Goal: Task Accomplishment & Management: Complete application form

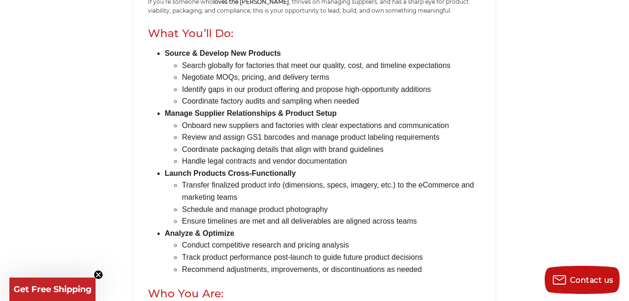
scroll to position [468, 0]
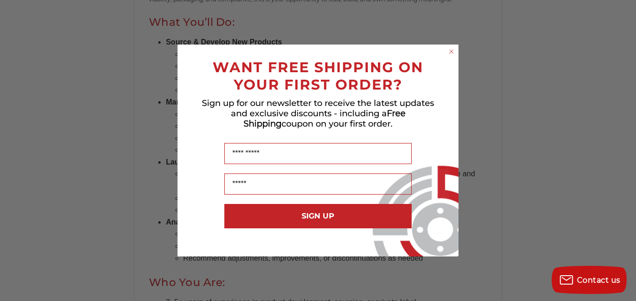
click at [451, 50] on circle "Close dialog" at bounding box center [451, 51] width 9 height 9
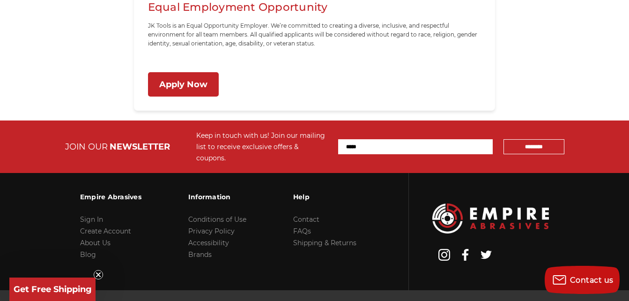
scroll to position [1041, 0]
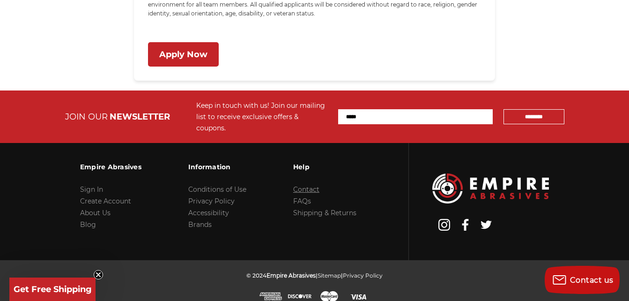
click at [307, 185] on link "Contact" at bounding box center [306, 189] width 26 height 8
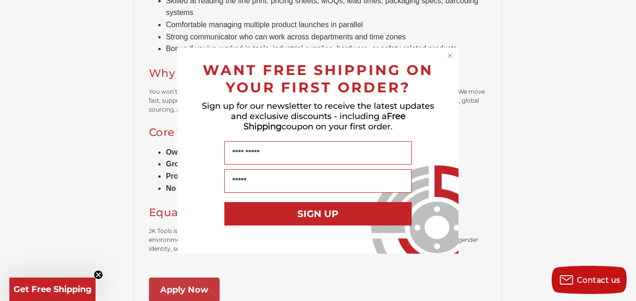
click at [176, 289] on div "Close dialog WANT FREE SHIPPING ON YOUR FIRST ORDER? Sign up for our newsletter…" at bounding box center [318, 150] width 636 height 301
click at [450, 54] on circle "Close dialog" at bounding box center [450, 56] width 9 height 9
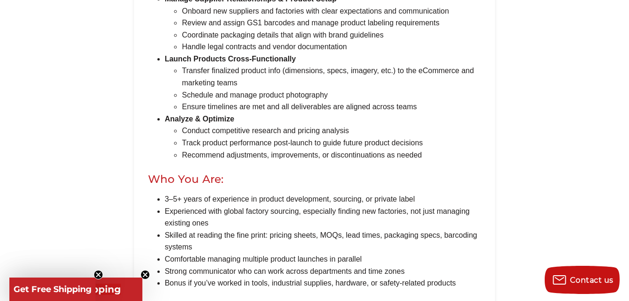
scroll to position [431, 0]
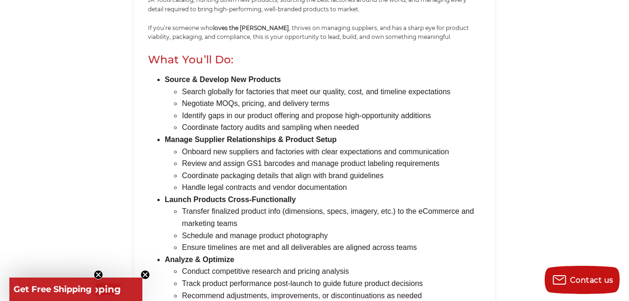
click at [98, 270] on circle "Close teaser" at bounding box center [98, 274] width 9 height 9
click at [142, 273] on circle "Close teaser" at bounding box center [145, 274] width 9 height 9
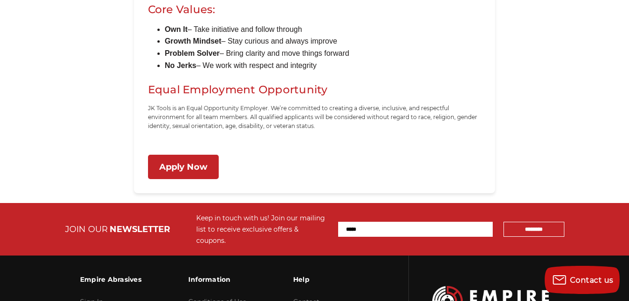
scroll to position [946, 0]
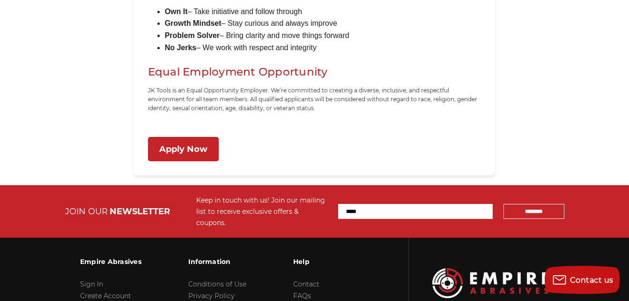
click at [186, 147] on link "Apply Now" at bounding box center [183, 149] width 71 height 25
